Goal: Navigation & Orientation: Understand site structure

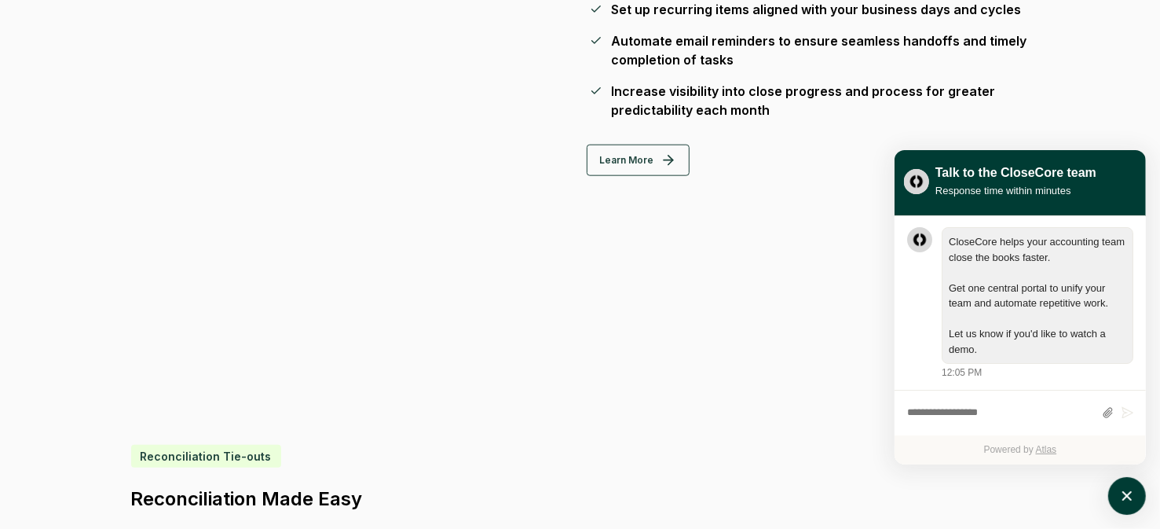
scroll to position [1099, 0]
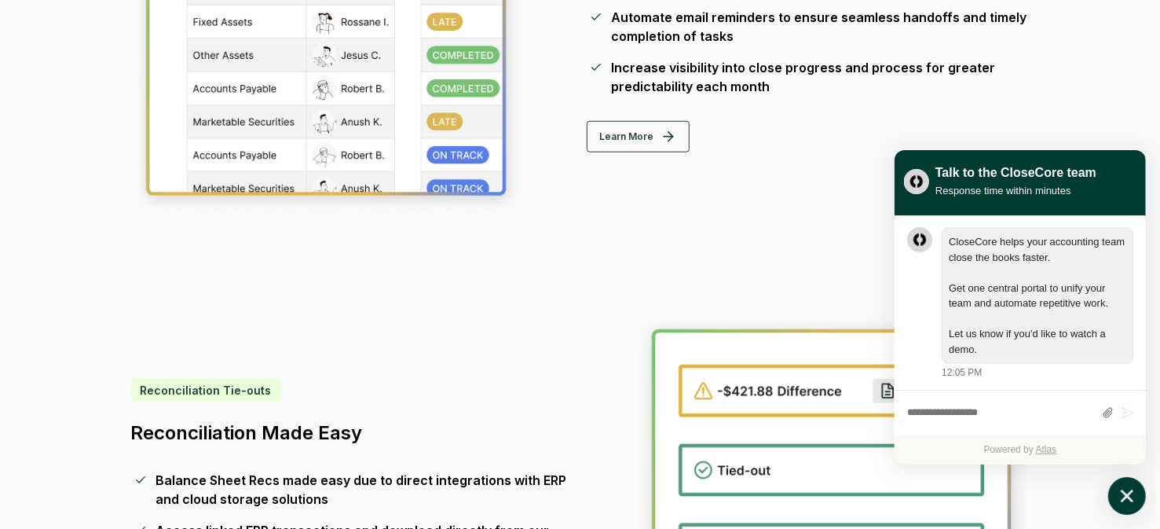
click at [1117, 495] on icon "atlas-launcher" at bounding box center [1127, 496] width 23 height 23
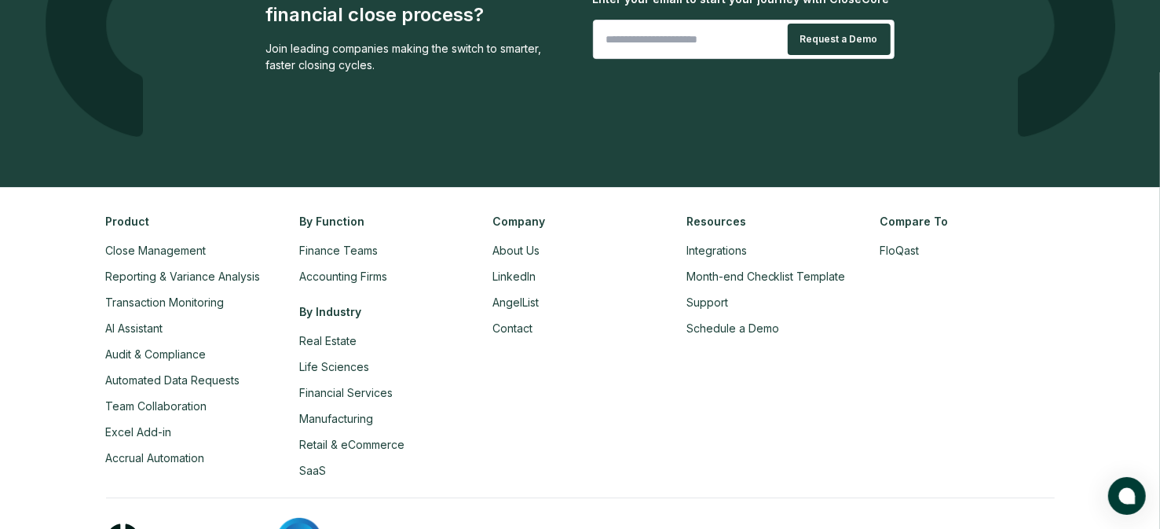
scroll to position [3815, 0]
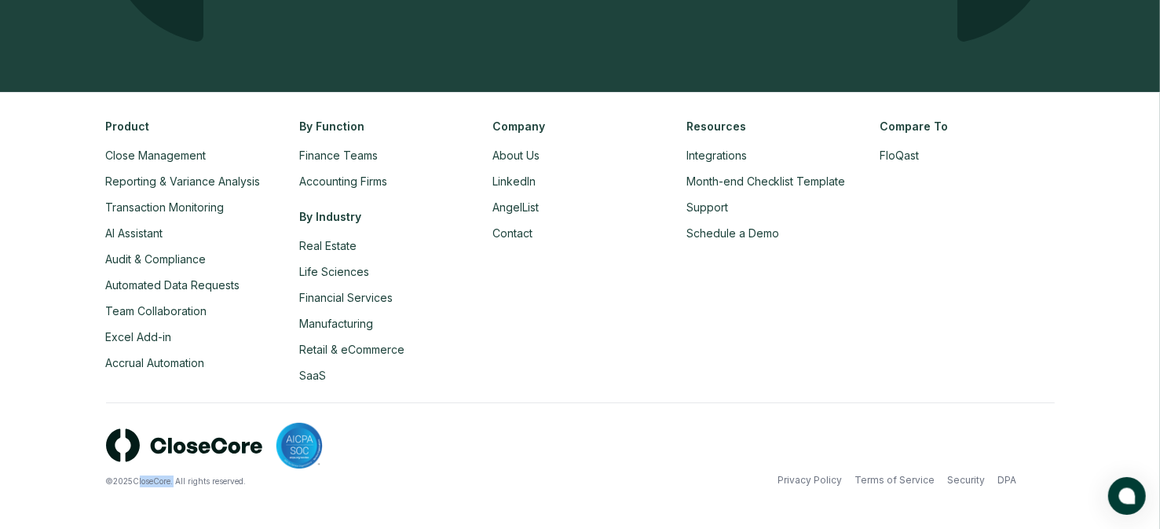
drag, startPoint x: 138, startPoint y: 477, endPoint x: 174, endPoint y: 477, distance: 36.1
click at [174, 477] on div "© 2025 CloseCore. All rights reserved." at bounding box center [343, 481] width 474 height 12
copy div "CloseCore"
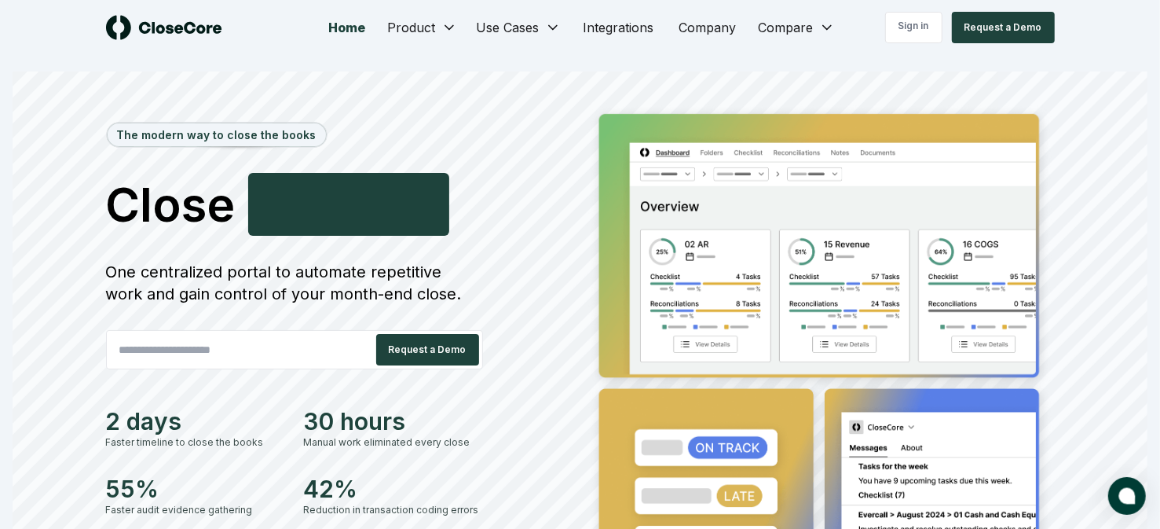
scroll to position [0, 0]
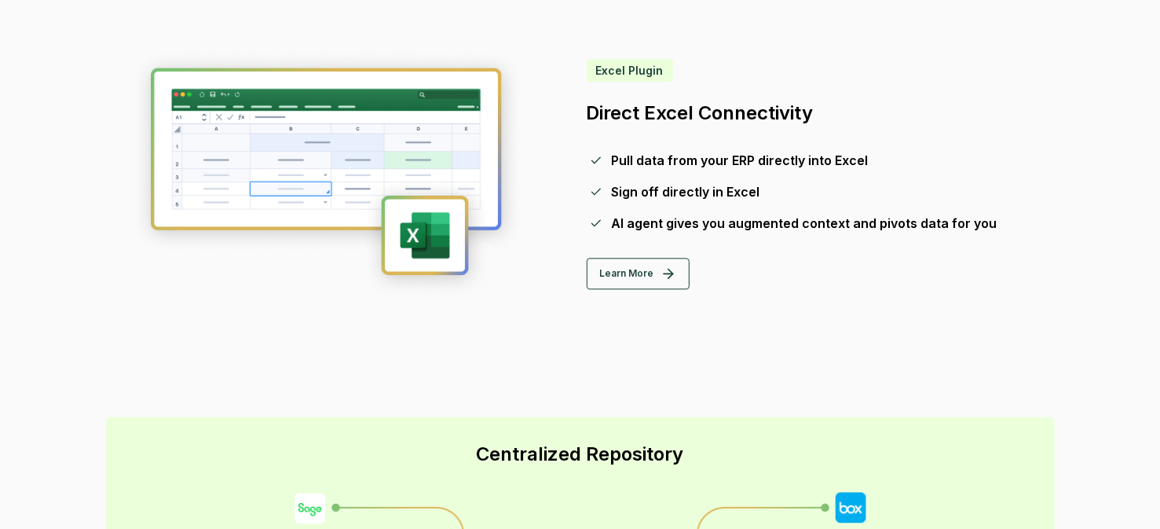
scroll to position [2593, 0]
